Goal: Task Accomplishment & Management: Manage account settings

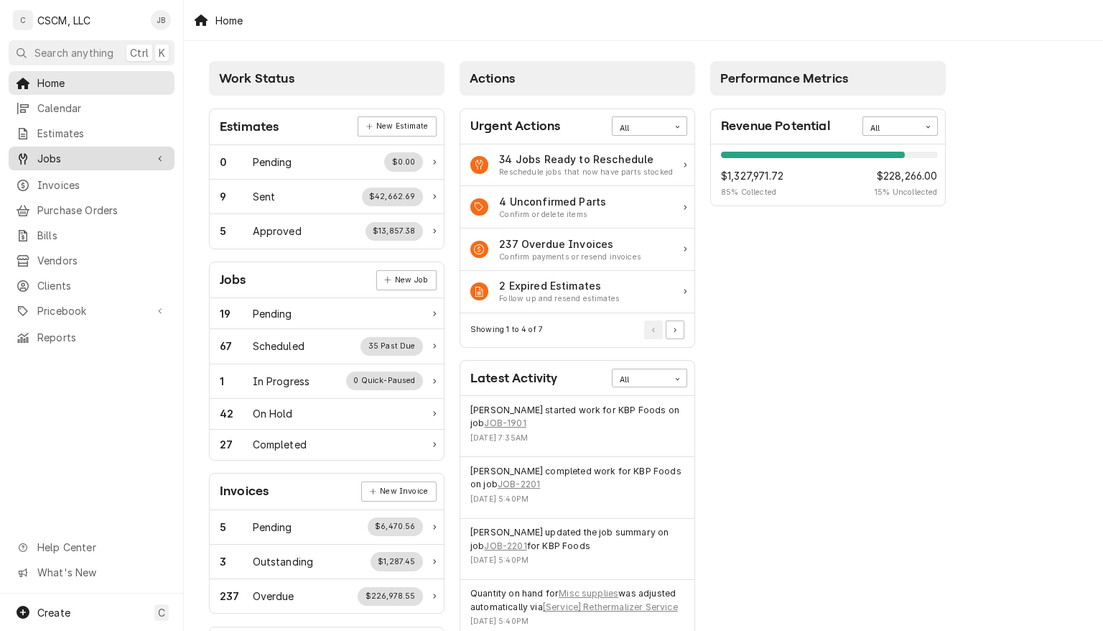
click at [72, 147] on link "Jobs" at bounding box center [92, 159] width 166 height 24
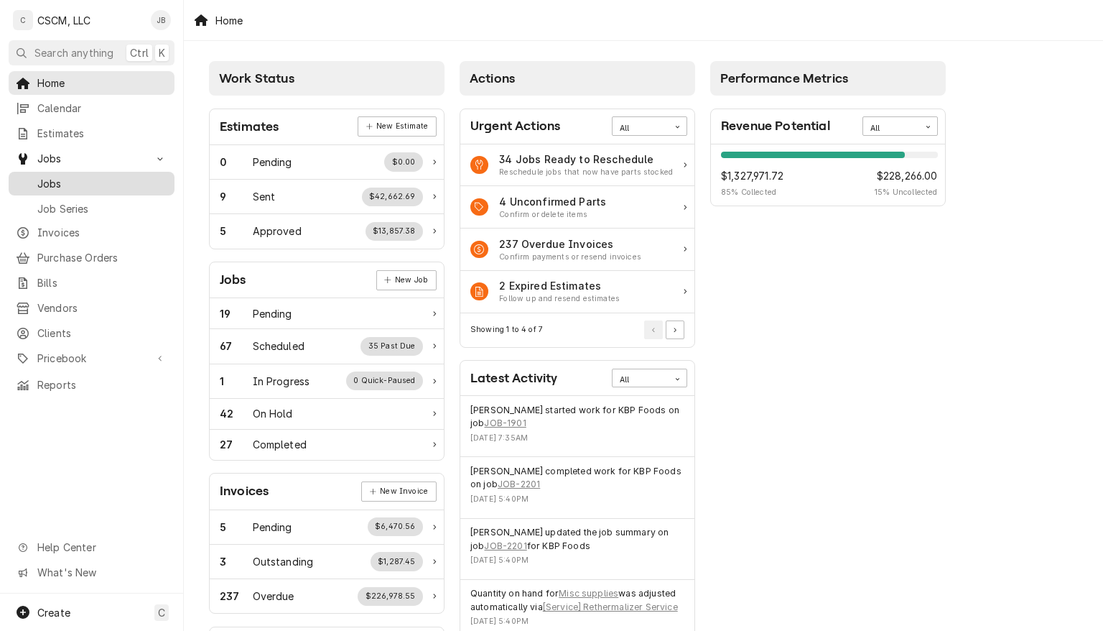
click at [65, 177] on span "Jobs" at bounding box center [102, 183] width 130 height 15
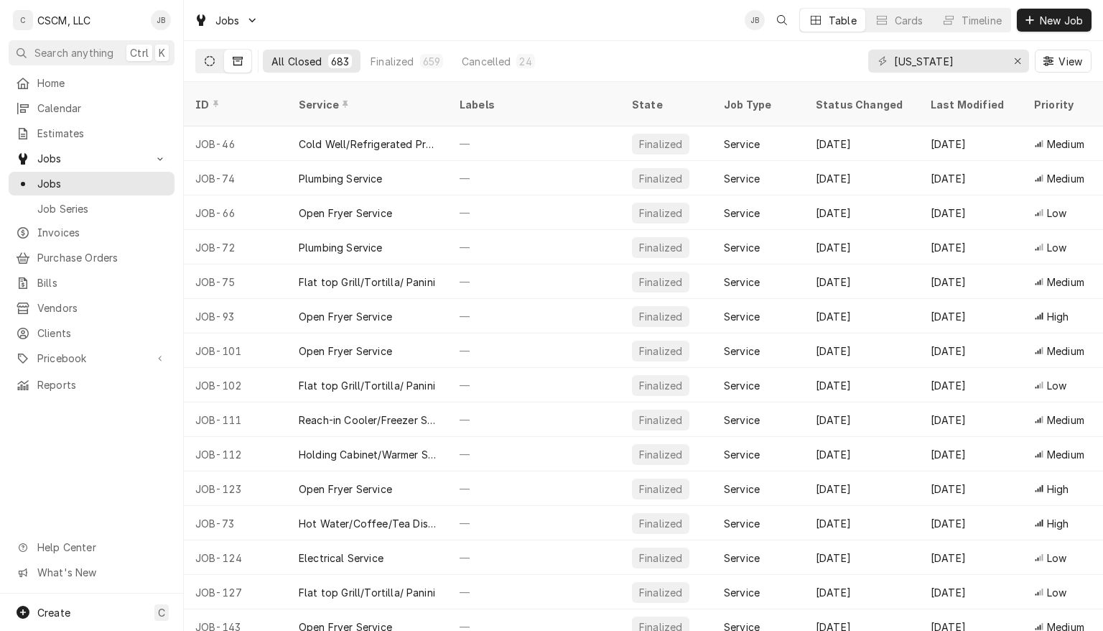
click at [209, 59] on icon "Dynamic Content Wrapper" at bounding box center [210, 61] width 10 height 10
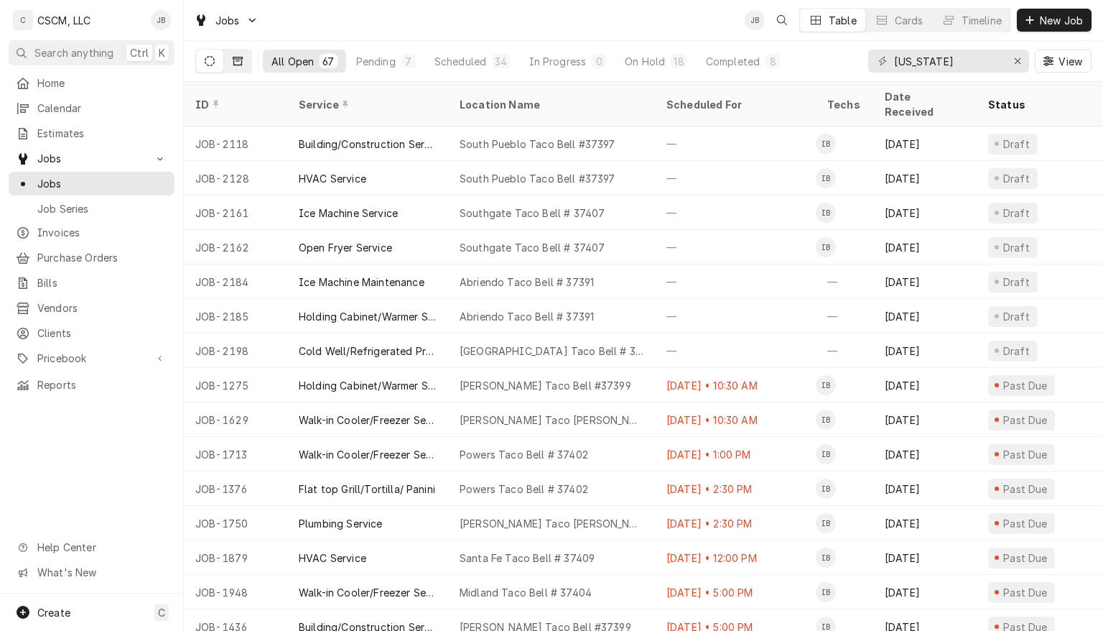
click at [239, 60] on icon "Dynamic Content Wrapper" at bounding box center [238, 61] width 10 height 10
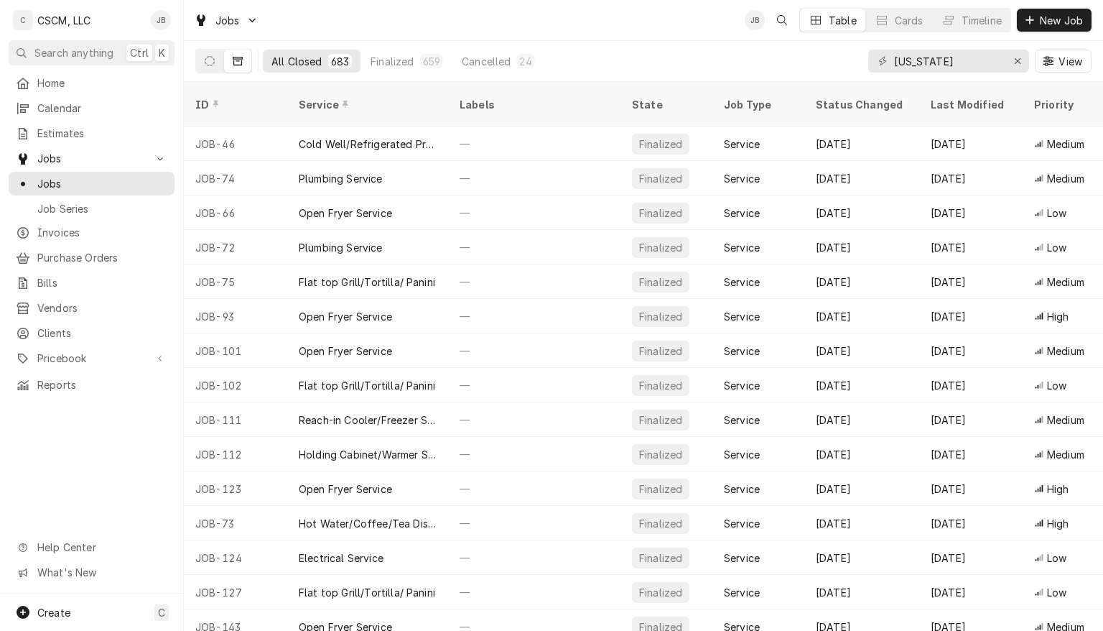
click at [234, 62] on icon "Dynamic Content Wrapper" at bounding box center [238, 61] width 10 height 10
click at [205, 59] on icon "Dynamic Content Wrapper" at bounding box center [210, 61] width 10 height 10
